Goal: Task Accomplishment & Management: Use online tool/utility

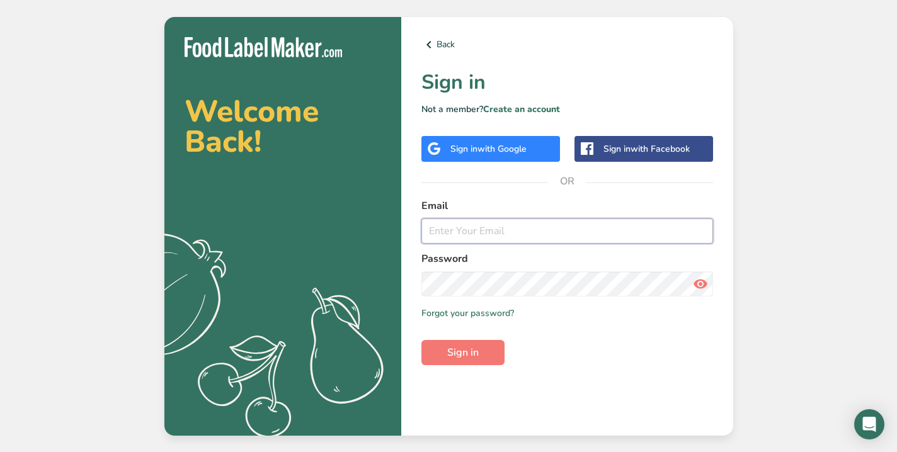
type input "[PERSON_NAME][EMAIL_ADDRESS][DOMAIN_NAME]"
click at [462, 364] on button "Sign in" at bounding box center [462, 352] width 83 height 25
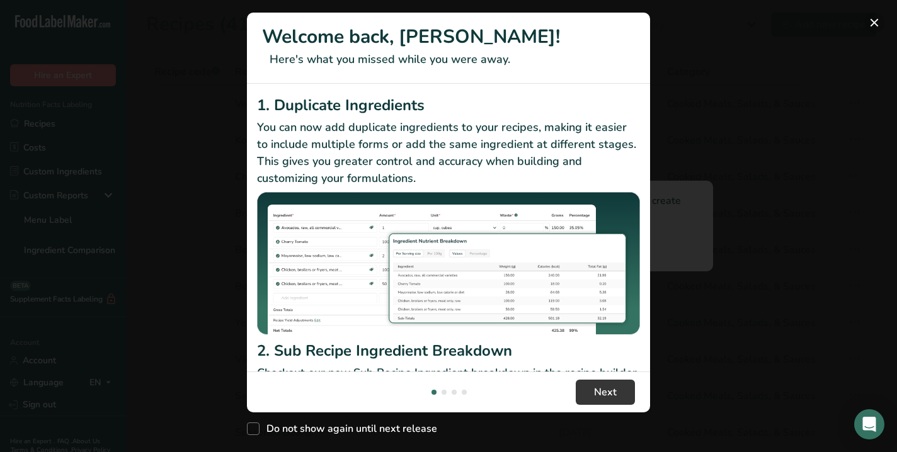
click at [874, 21] on button "New Features" at bounding box center [874, 23] width 20 height 20
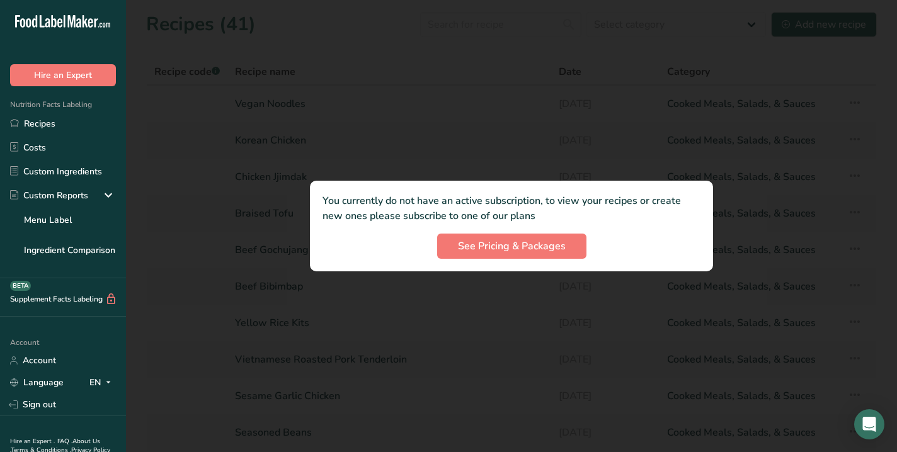
click at [509, 31] on div at bounding box center [511, 226] width 771 height 452
click at [493, 246] on span "See Pricing & Packages" at bounding box center [512, 246] width 108 height 15
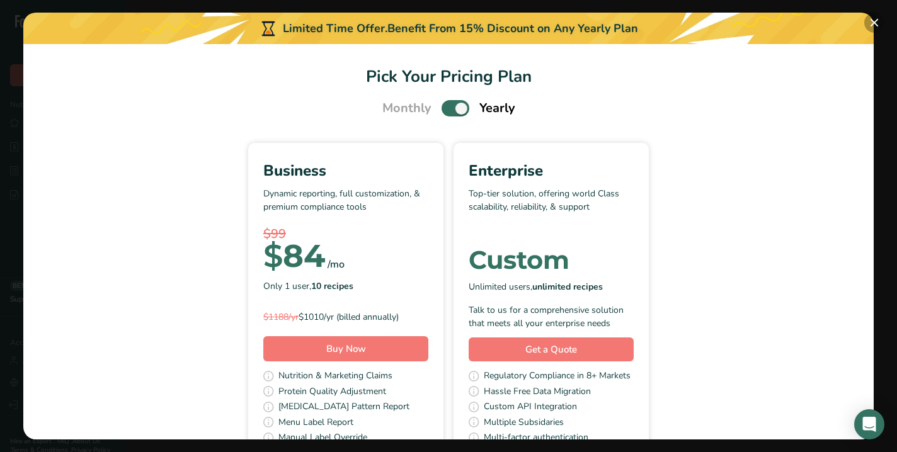
click at [877, 22] on button "Pick Your Pricing Plan Modal" at bounding box center [874, 23] width 20 height 20
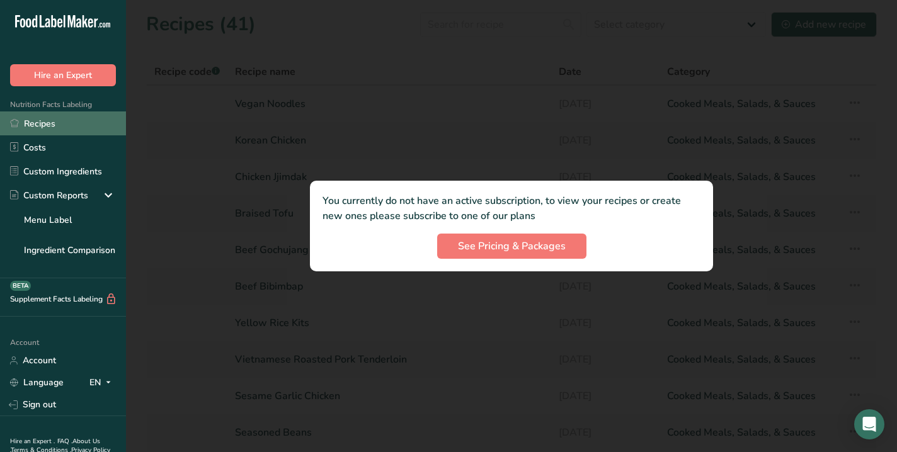
click at [48, 121] on link "Recipes" at bounding box center [63, 123] width 126 height 24
click at [378, 35] on div at bounding box center [511, 226] width 771 height 452
